Goal: Check status: Check status

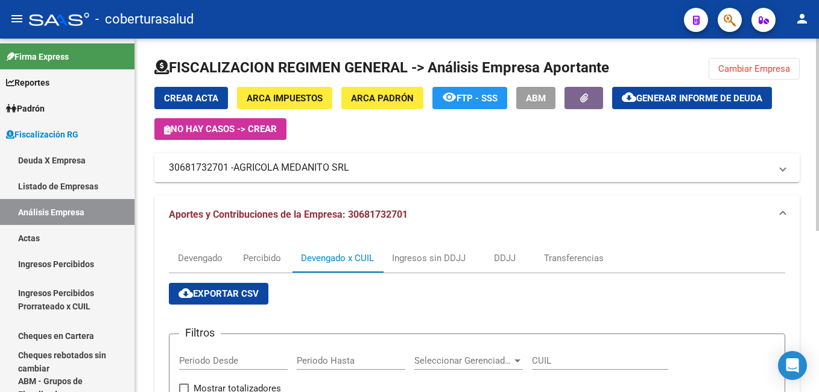
scroll to position [181, 0]
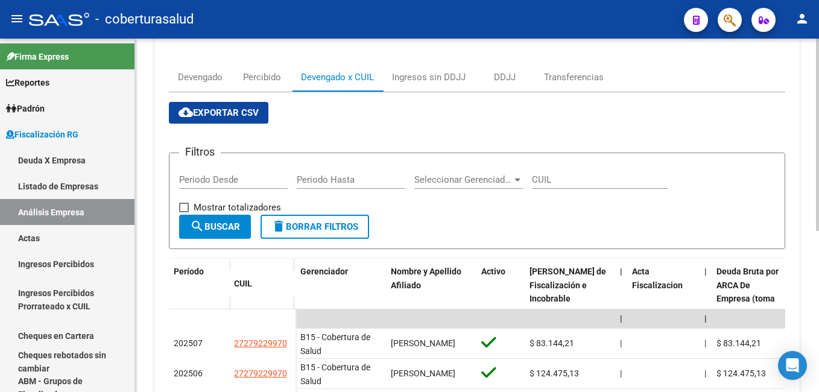
click at [783, 83] on div "Devengado Percibido Devengado x CUIL Ingresos sin DDJJ DDJJ Transferencias" at bounding box center [477, 77] width 617 height 29
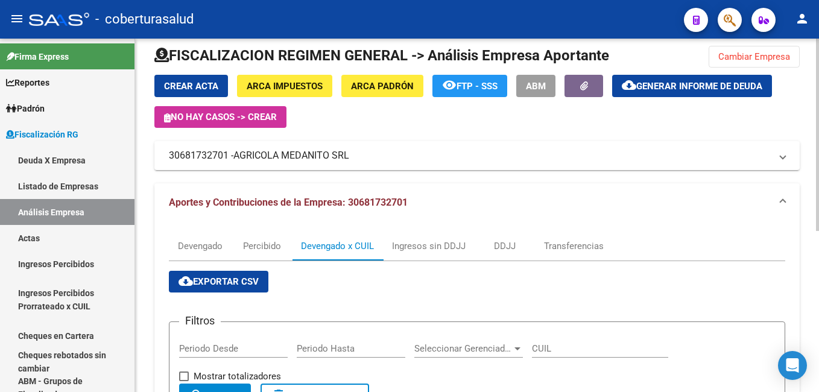
scroll to position [0, 0]
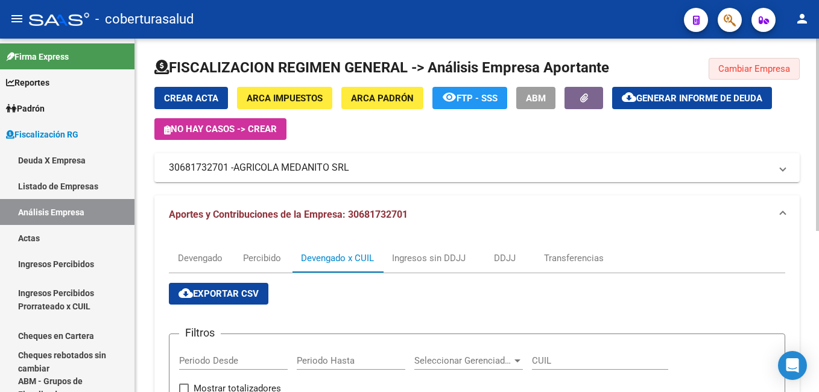
click at [760, 64] on span "Cambiar Empresa" at bounding box center [755, 68] width 72 height 11
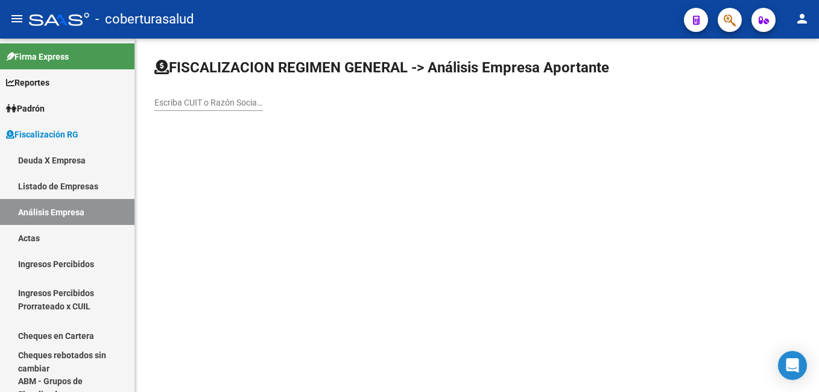
click at [156, 103] on input "Escriba CUIT o Razón Social para buscar" at bounding box center [208, 103] width 109 height 10
paste input "20331855309"
type input "20331855309"
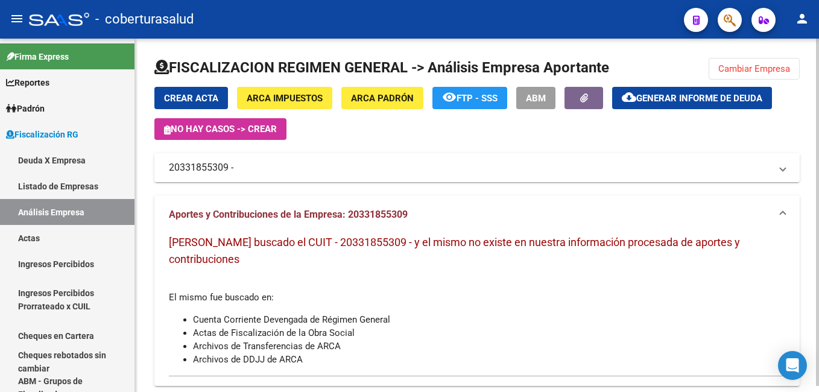
click at [246, 170] on mat-panel-title "20331855309 -" at bounding box center [470, 167] width 602 height 13
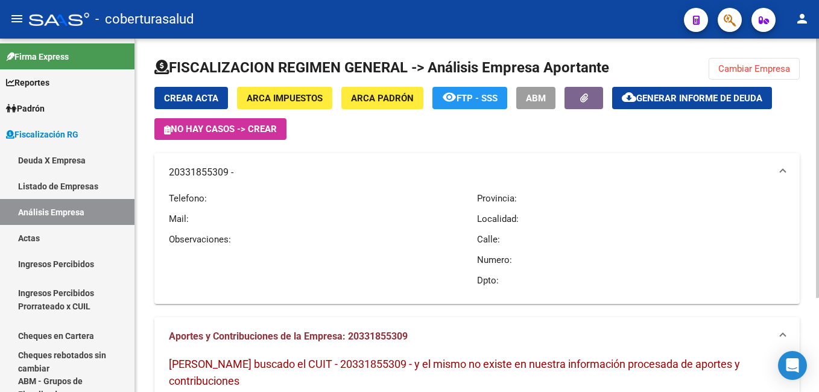
click at [245, 170] on mat-panel-title "20331855309 -" at bounding box center [470, 172] width 602 height 13
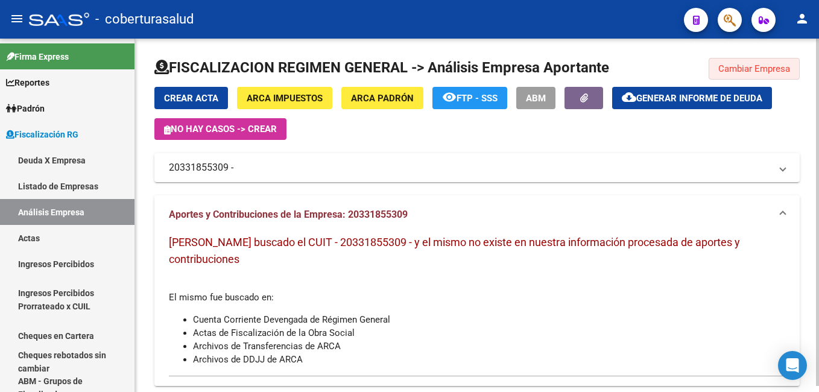
click at [742, 66] on span "Cambiar Empresa" at bounding box center [755, 68] width 72 height 11
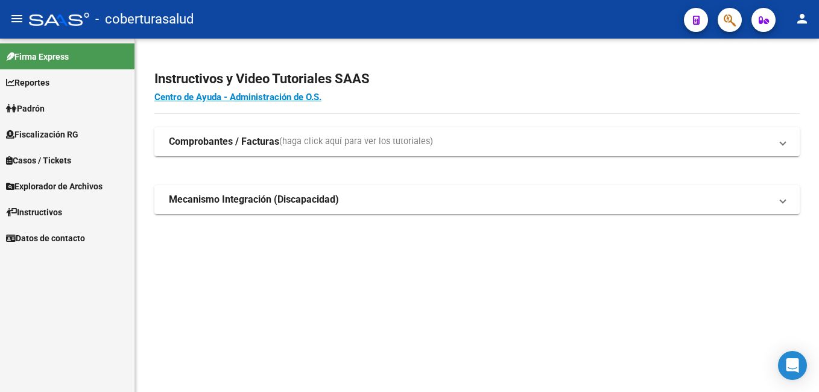
click at [38, 129] on span "Fiscalización RG" at bounding box center [42, 134] width 72 height 13
click at [45, 139] on span "Fiscalización RG" at bounding box center [42, 134] width 72 height 13
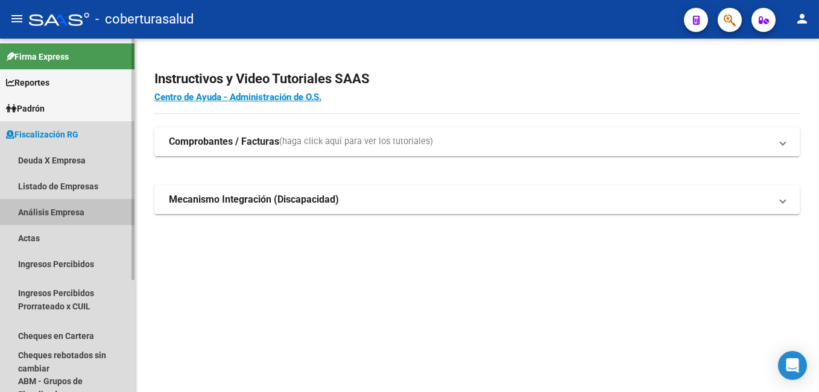
click at [48, 215] on link "Análisis Empresa" at bounding box center [67, 212] width 135 height 26
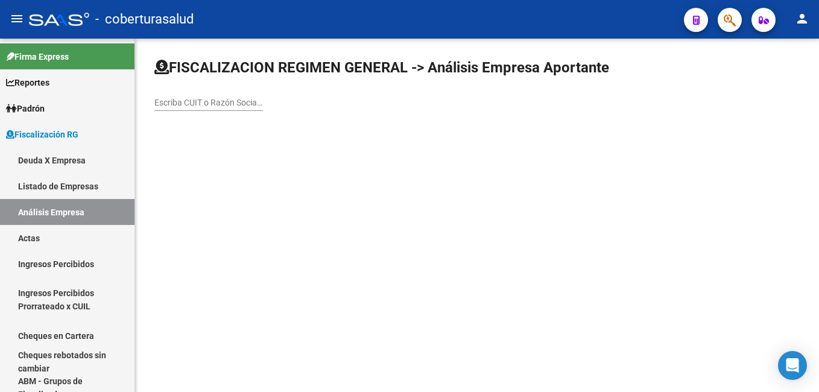
click at [169, 95] on div "Escriba CUIT o Razón Social para buscar" at bounding box center [208, 99] width 109 height 24
paste input "20331855309"
type input "20331855309"
